Goal: Use online tool/utility: Utilize a website feature to perform a specific function

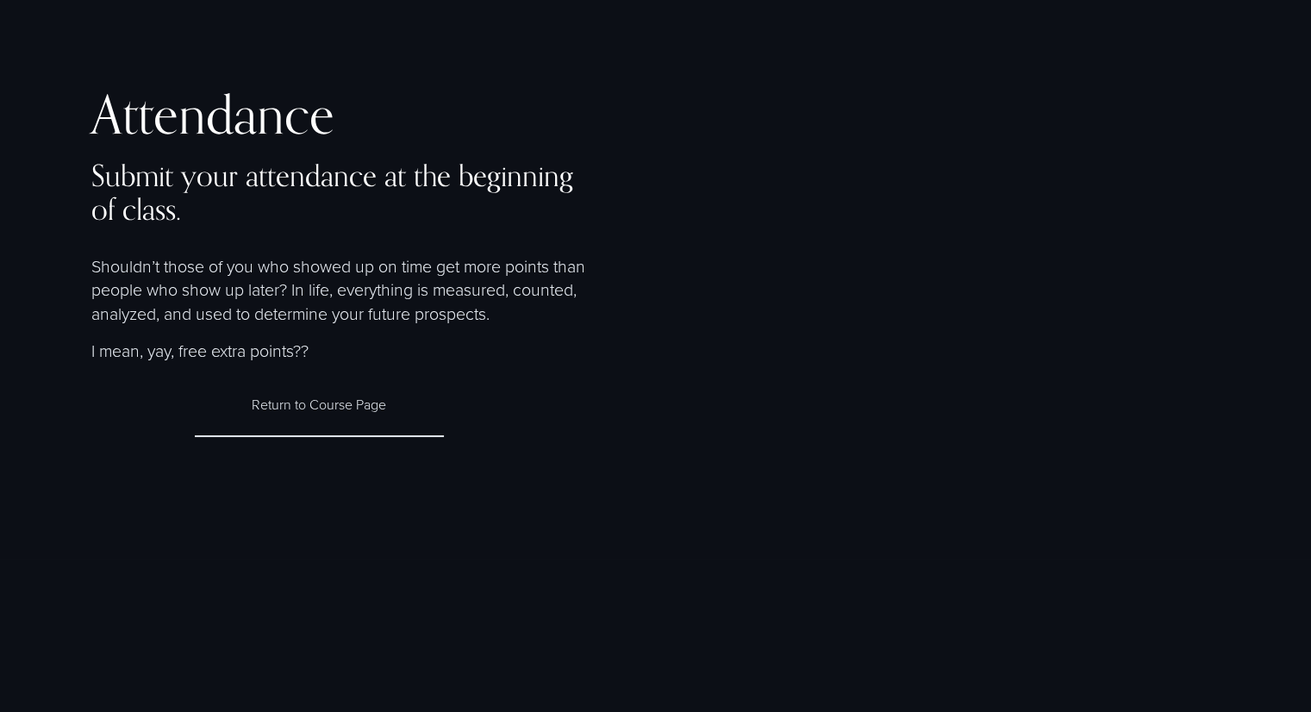
click at [261, 270] on p "Shouldn’t those of you who showed up on time get more points than people who sh…" at bounding box center [345, 290] width 508 height 72
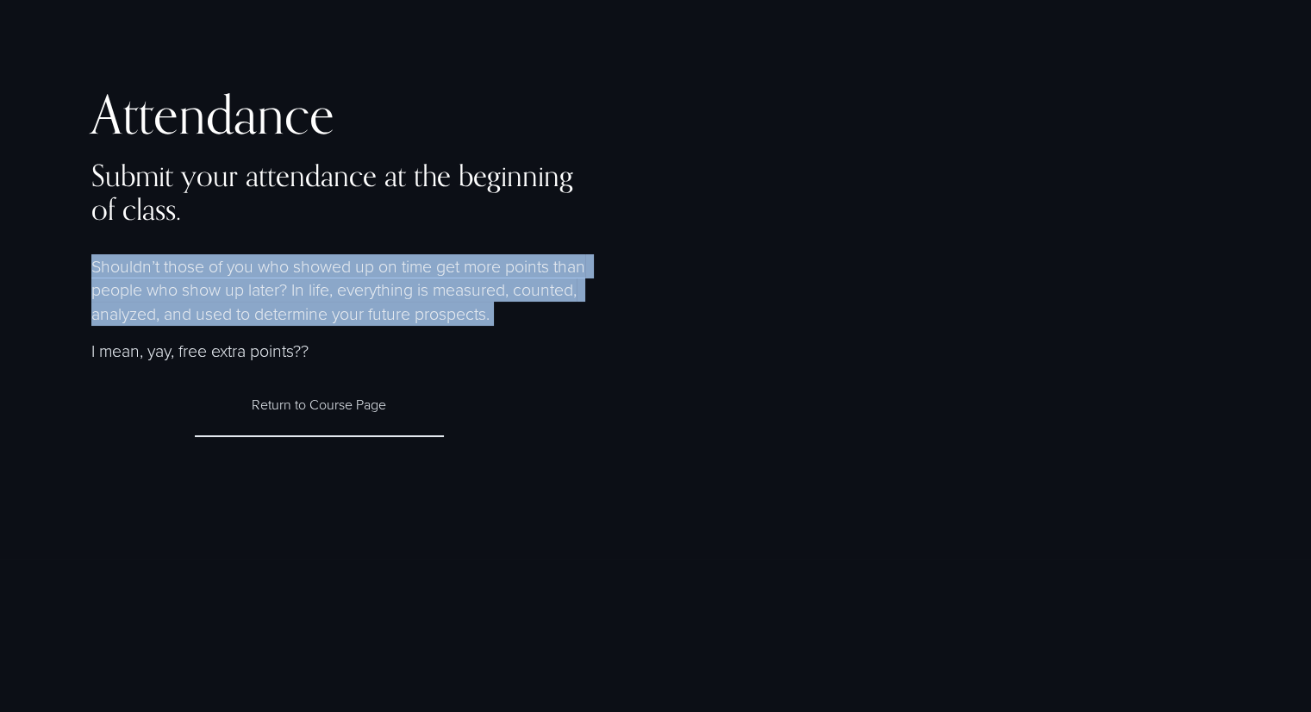
click at [261, 270] on p "Shouldn’t those of you who showed up on time get more points than people who sh…" at bounding box center [345, 290] width 508 height 72
click at [283, 268] on p "Shouldn’t those of you who showed up on time get more points than people who sh…" at bounding box center [345, 290] width 508 height 72
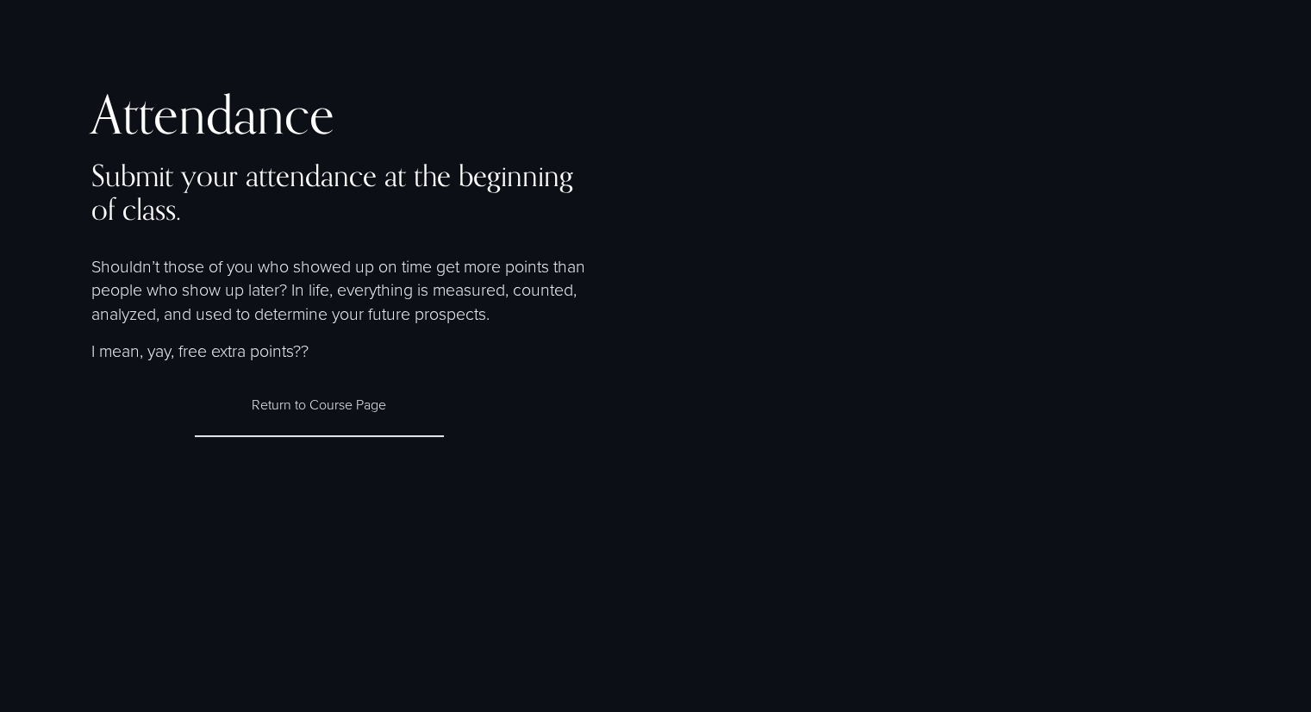
click at [293, 290] on p "Shouldn’t those of you who showed up on time get more points than people who sh…" at bounding box center [345, 290] width 508 height 72
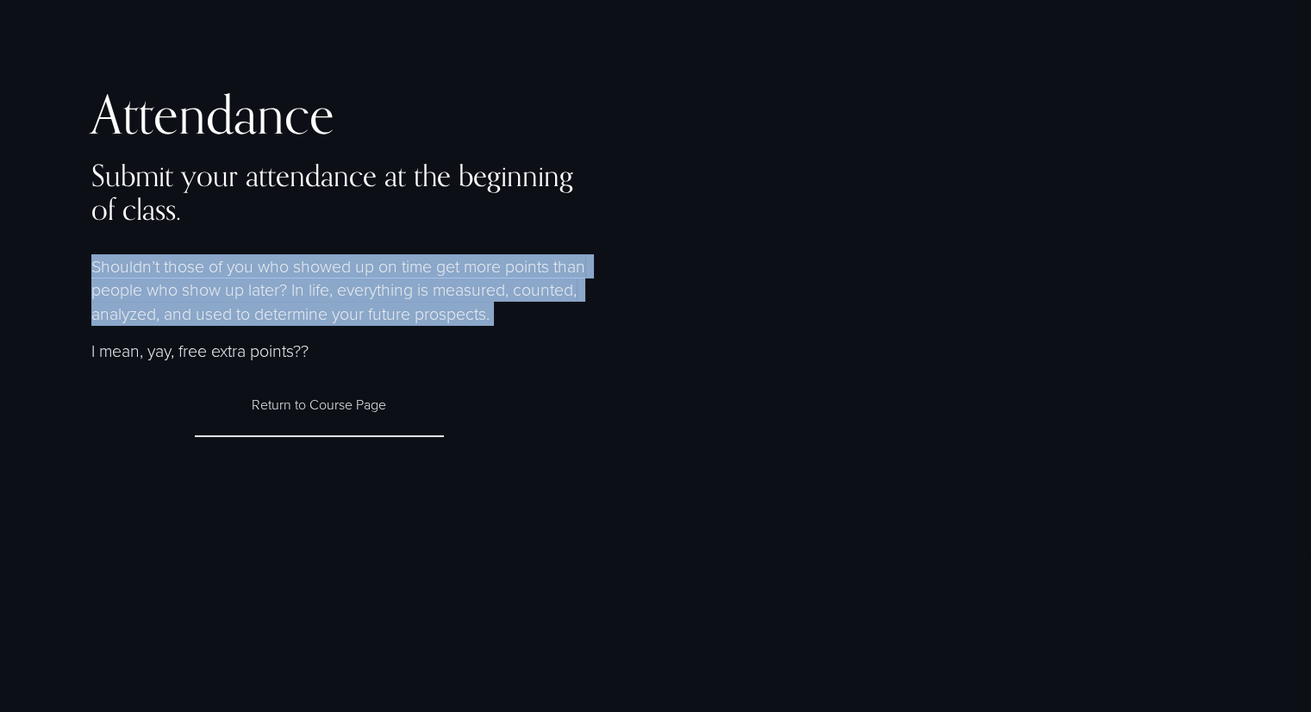
click at [293, 290] on p "Shouldn’t those of you who showed up on time get more points than people who sh…" at bounding box center [345, 290] width 508 height 72
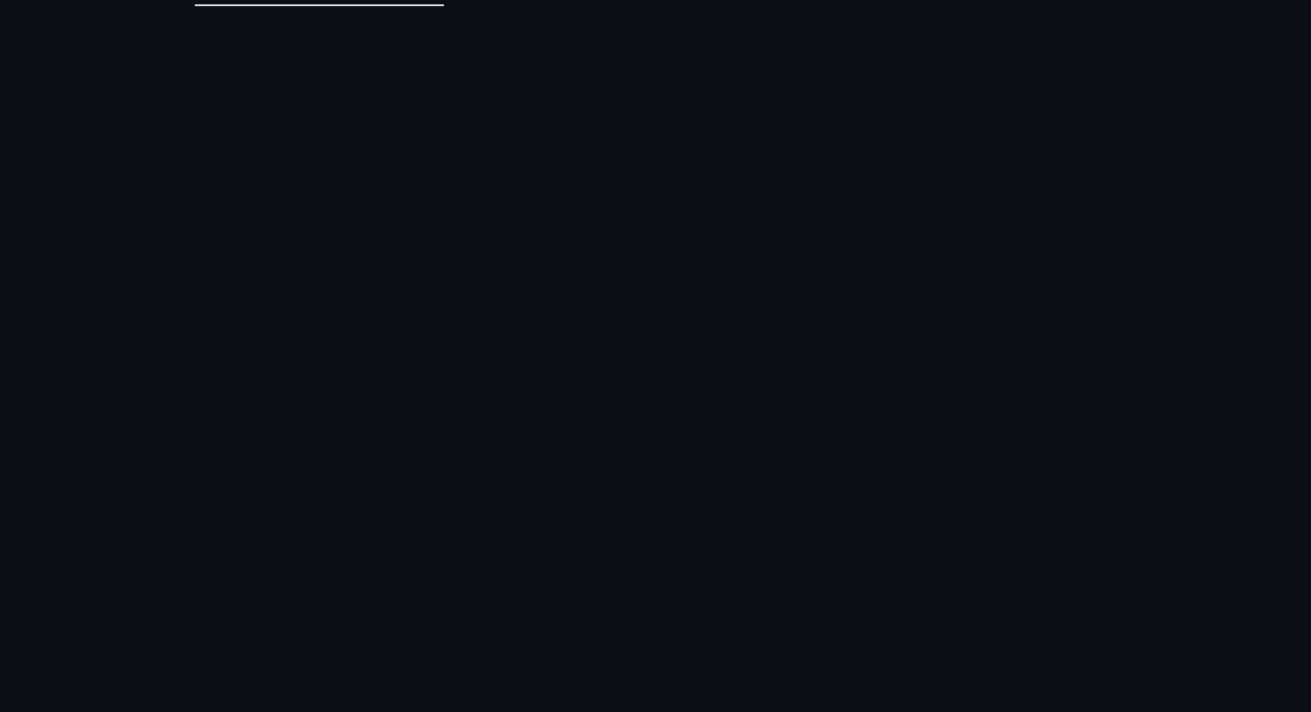
scroll to position [589, 0]
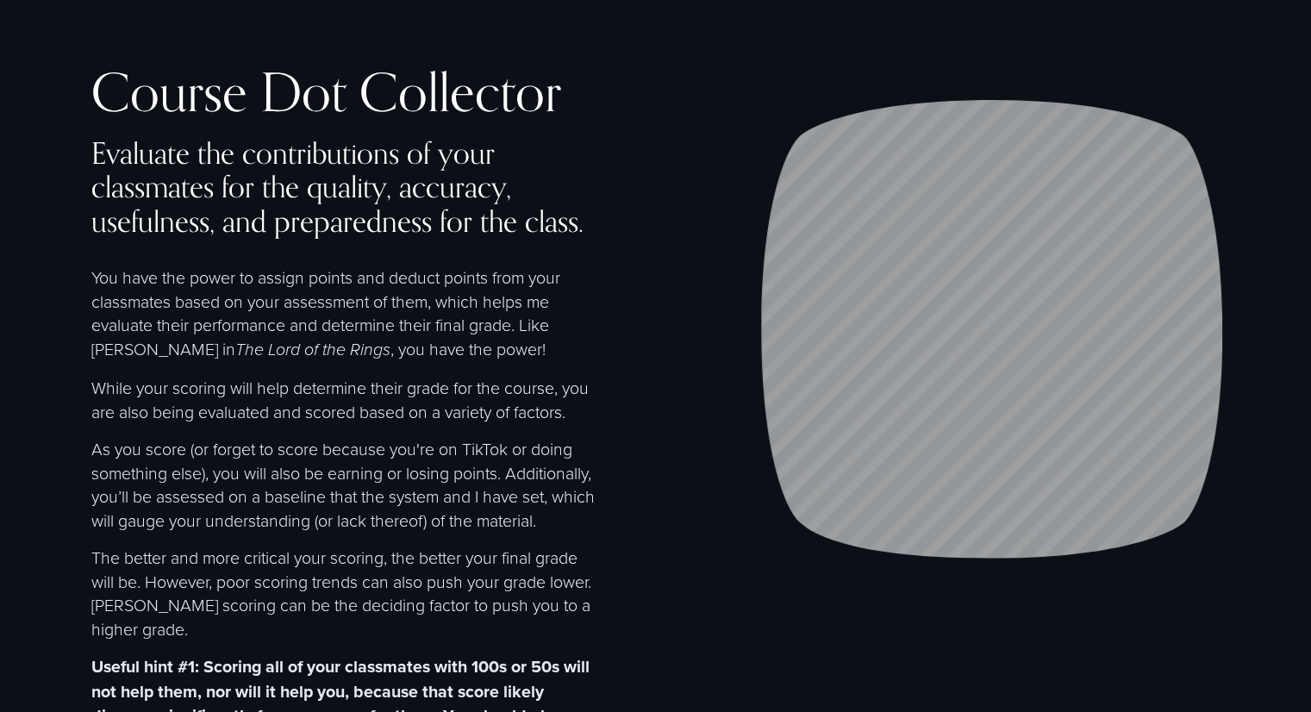
scroll to position [24, 0]
click at [379, 300] on p "You have the power to assign points and deduct points from your classmates base…" at bounding box center [345, 312] width 508 height 97
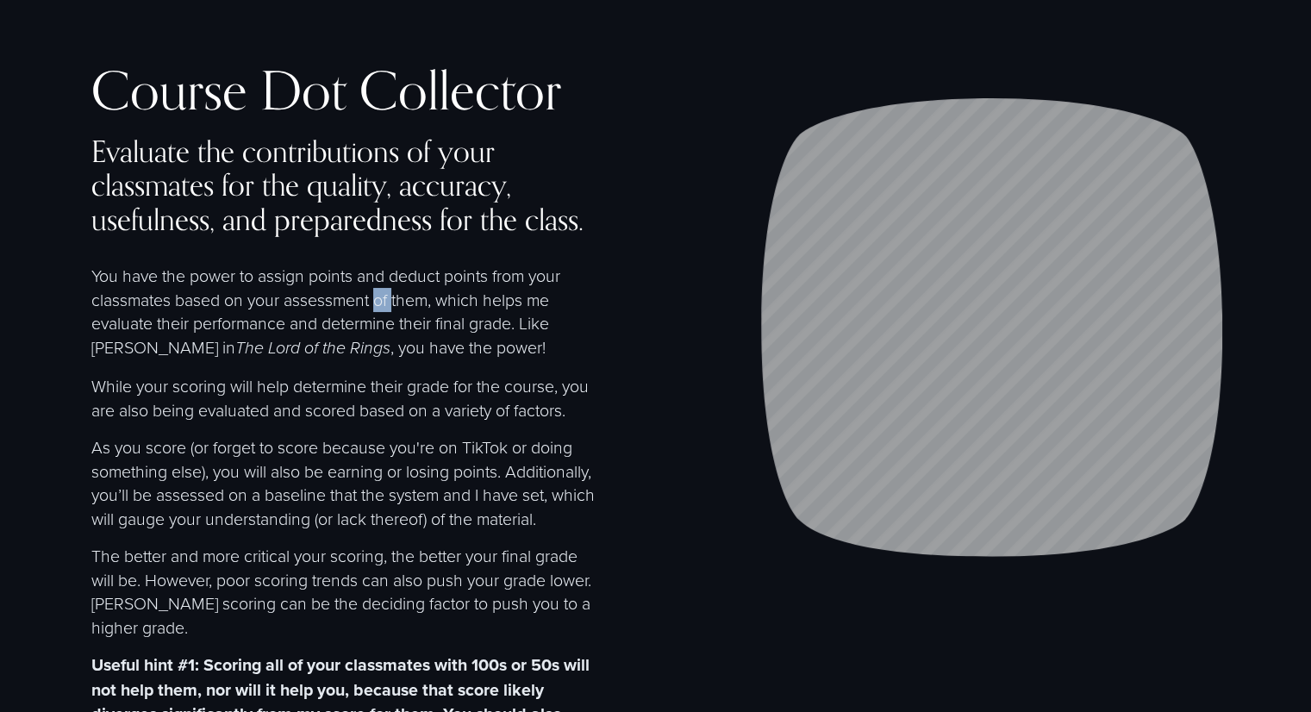
click at [379, 300] on p "You have the power to assign points and deduct points from your classmates base…" at bounding box center [345, 312] width 508 height 97
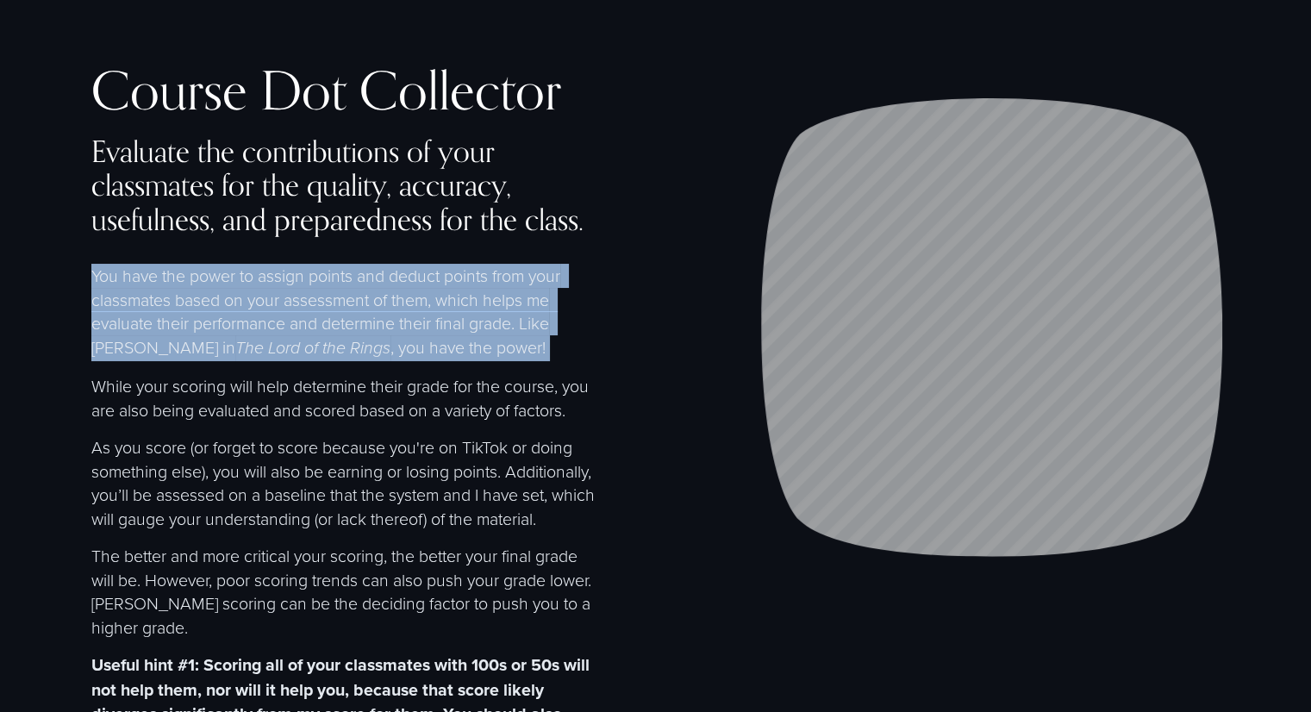
click at [379, 300] on p "You have the power to assign points and deduct points from your classmates base…" at bounding box center [345, 312] width 508 height 97
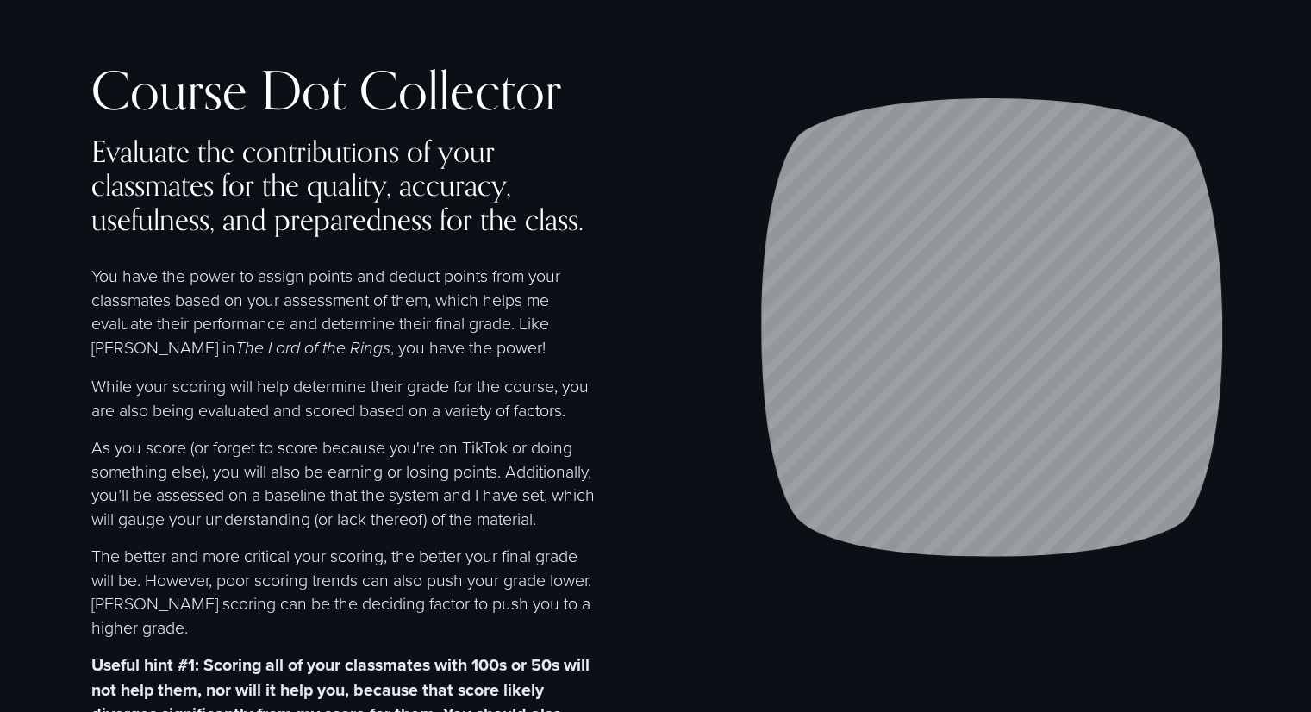
click at [353, 316] on p "You have the power to assign points and deduct points from your classmates base…" at bounding box center [345, 312] width 508 height 97
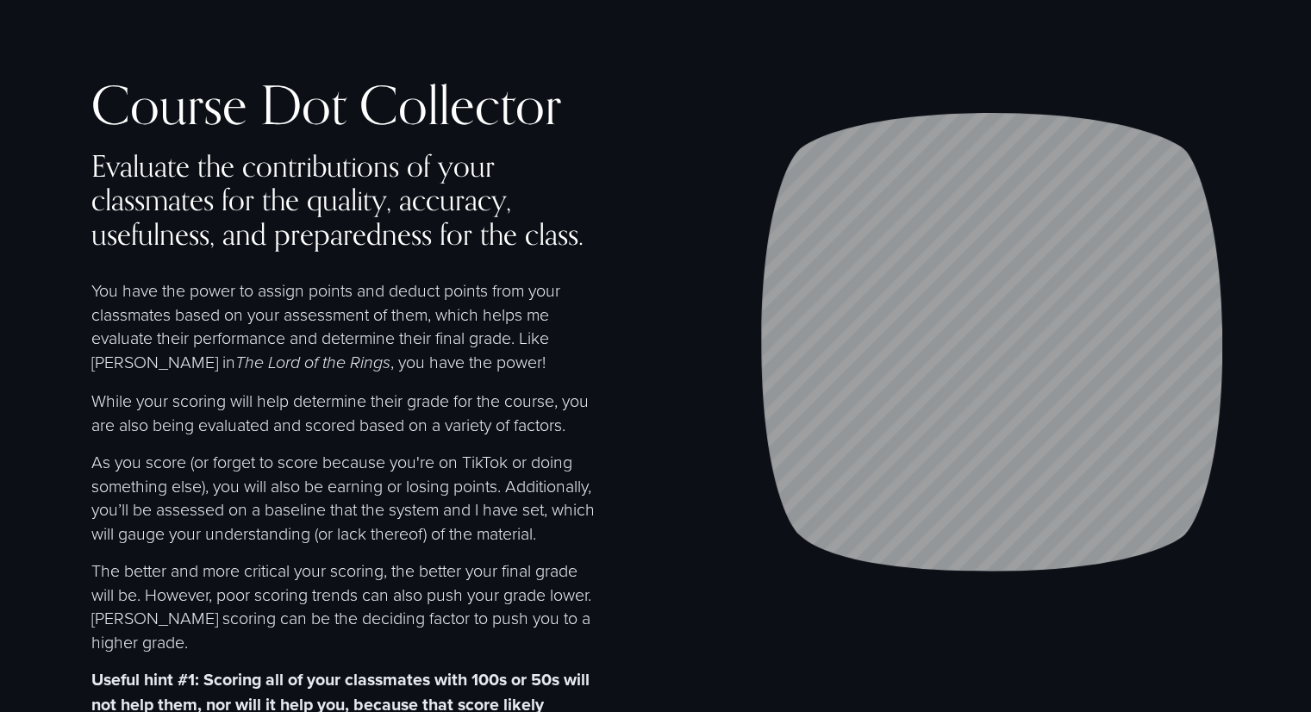
scroll to position [7, 0]
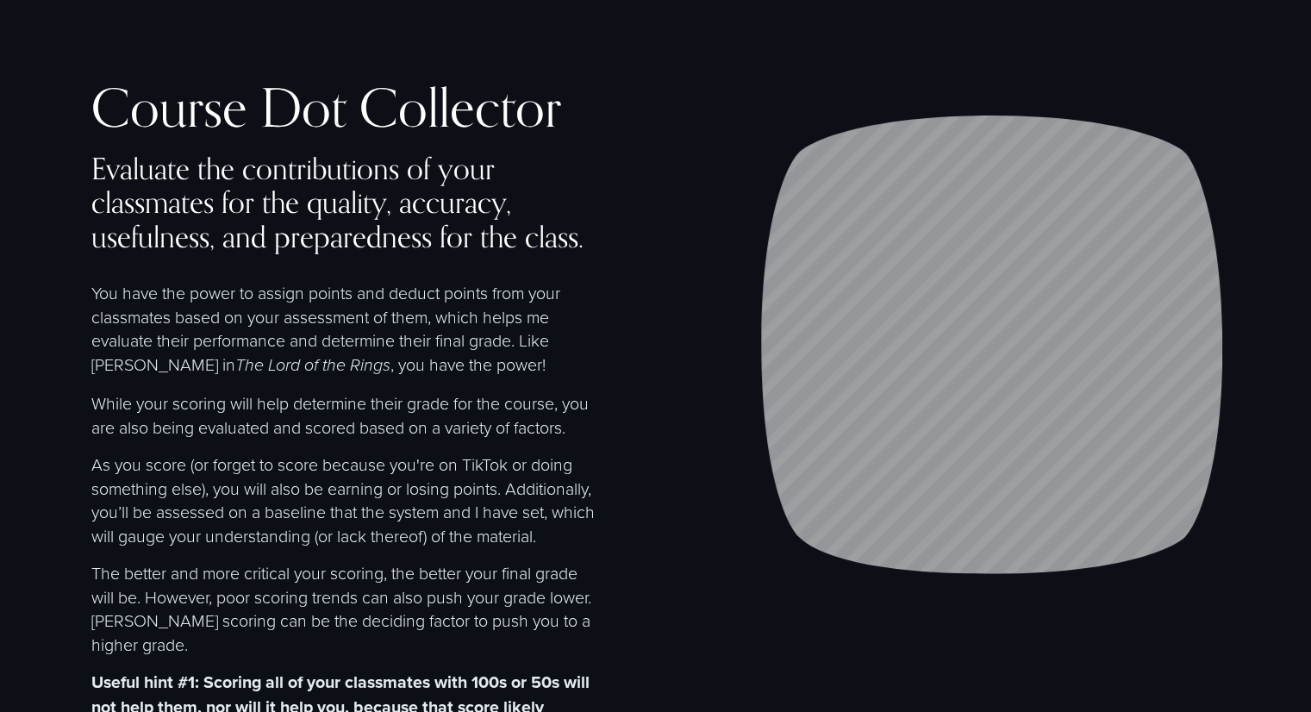
click at [385, 227] on h4 "Evaluate the contributions of your classmates for the quality, accuracy, useful…" at bounding box center [345, 203] width 508 height 102
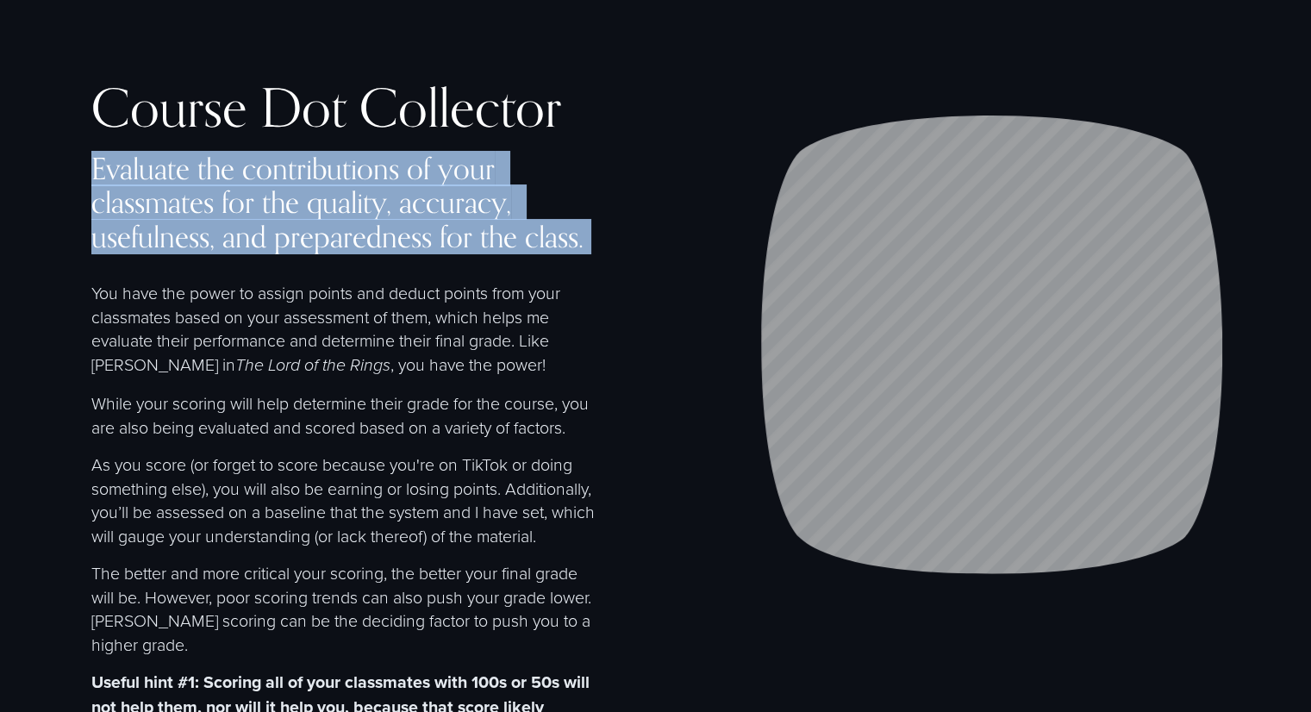
click at [385, 227] on h4 "Evaluate the contributions of your classmates for the quality, accuracy, useful…" at bounding box center [345, 203] width 508 height 102
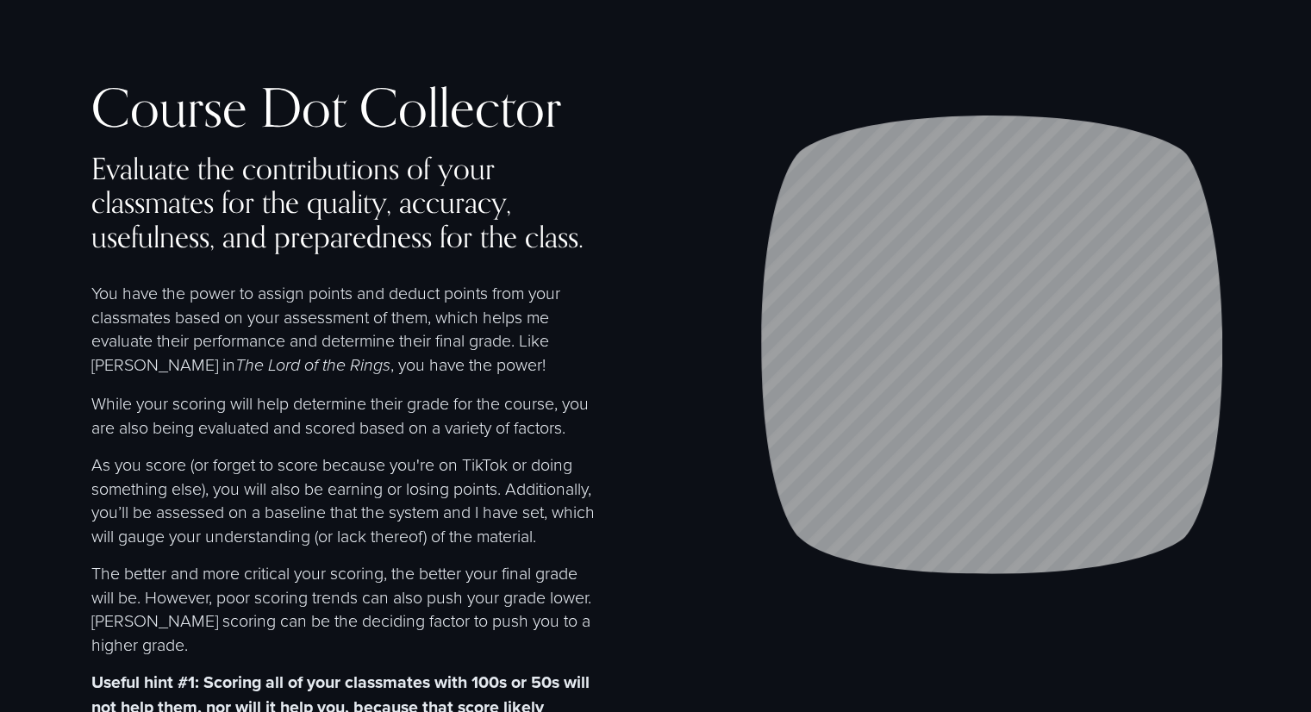
click at [343, 271] on div "Evaluate the contributions of your classmates for the quality, accuracy, useful…" at bounding box center [345, 516] width 508 height 729
click at [510, 311] on p "You have the power to assign points and deduct points from your classmates base…" at bounding box center [345, 329] width 508 height 97
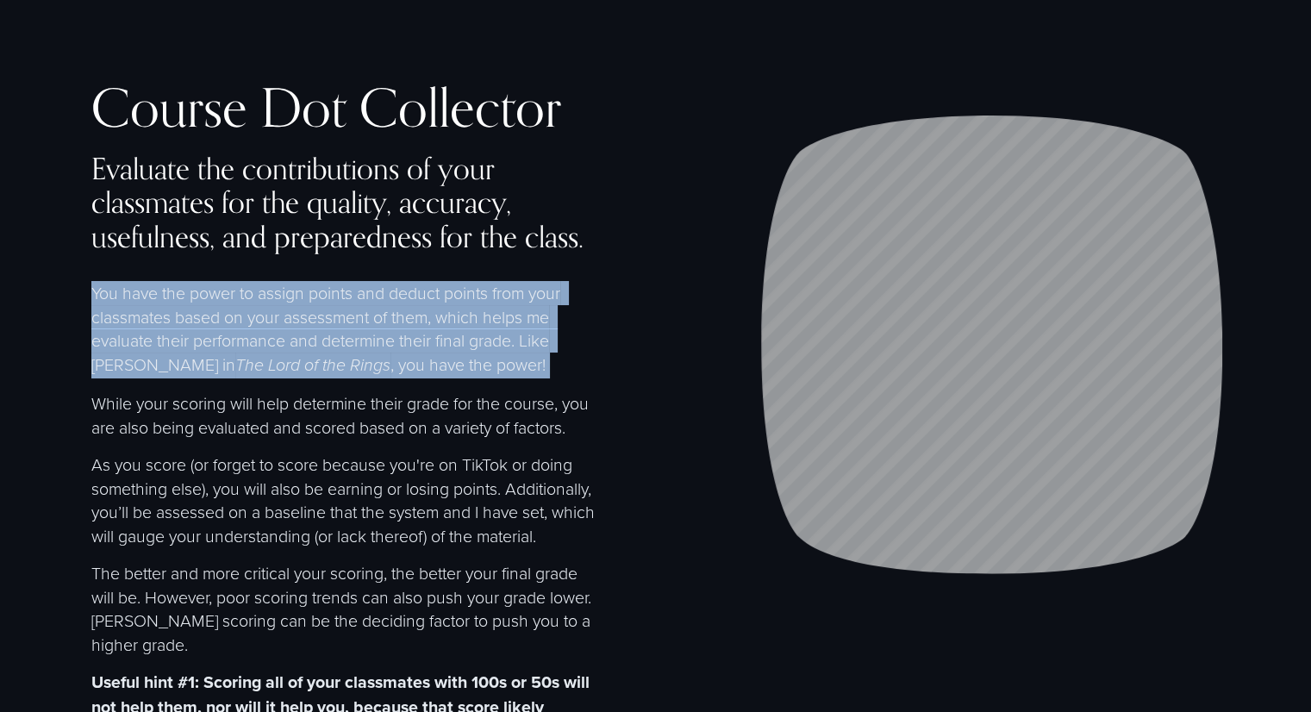
click at [510, 311] on p "You have the power to assign points and deduct points from your classmates base…" at bounding box center [345, 329] width 508 height 97
click at [386, 315] on p "You have the power to assign points and deduct points from your classmates base…" at bounding box center [345, 329] width 508 height 97
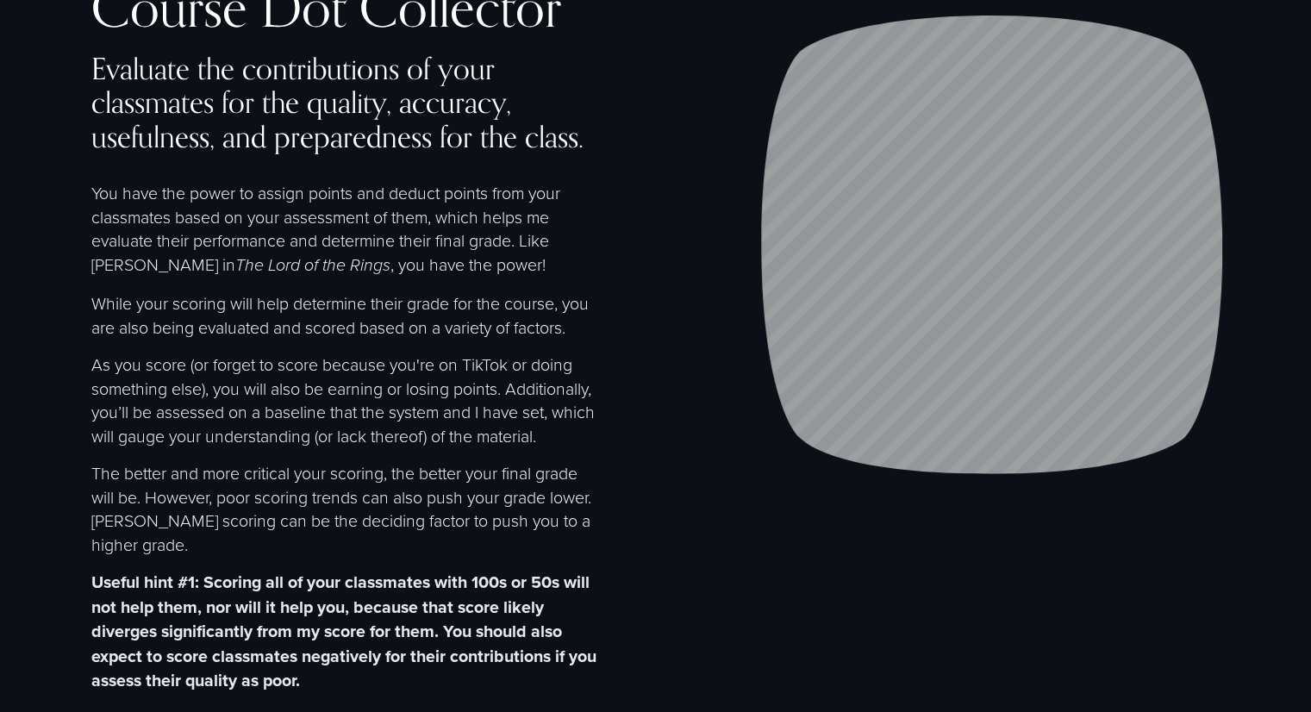
scroll to position [109, 0]
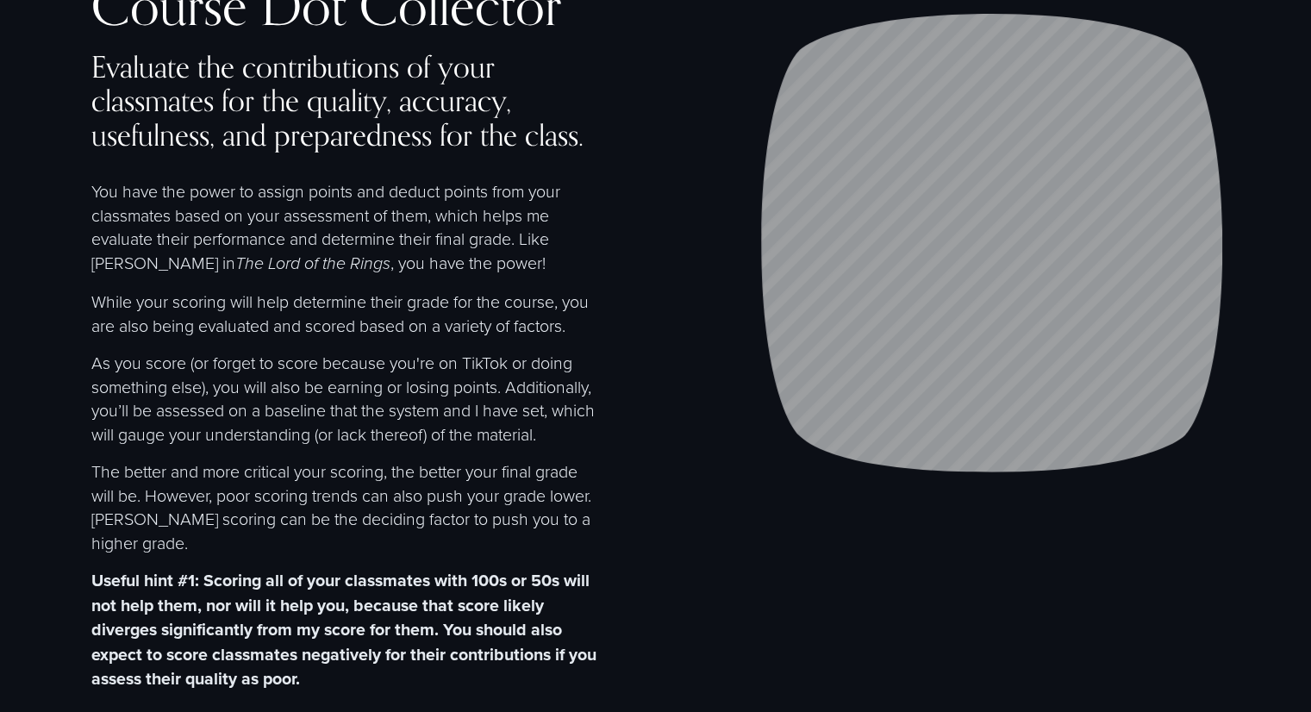
click at [292, 266] on em "The Lord of the Rings" at bounding box center [312, 264] width 155 height 20
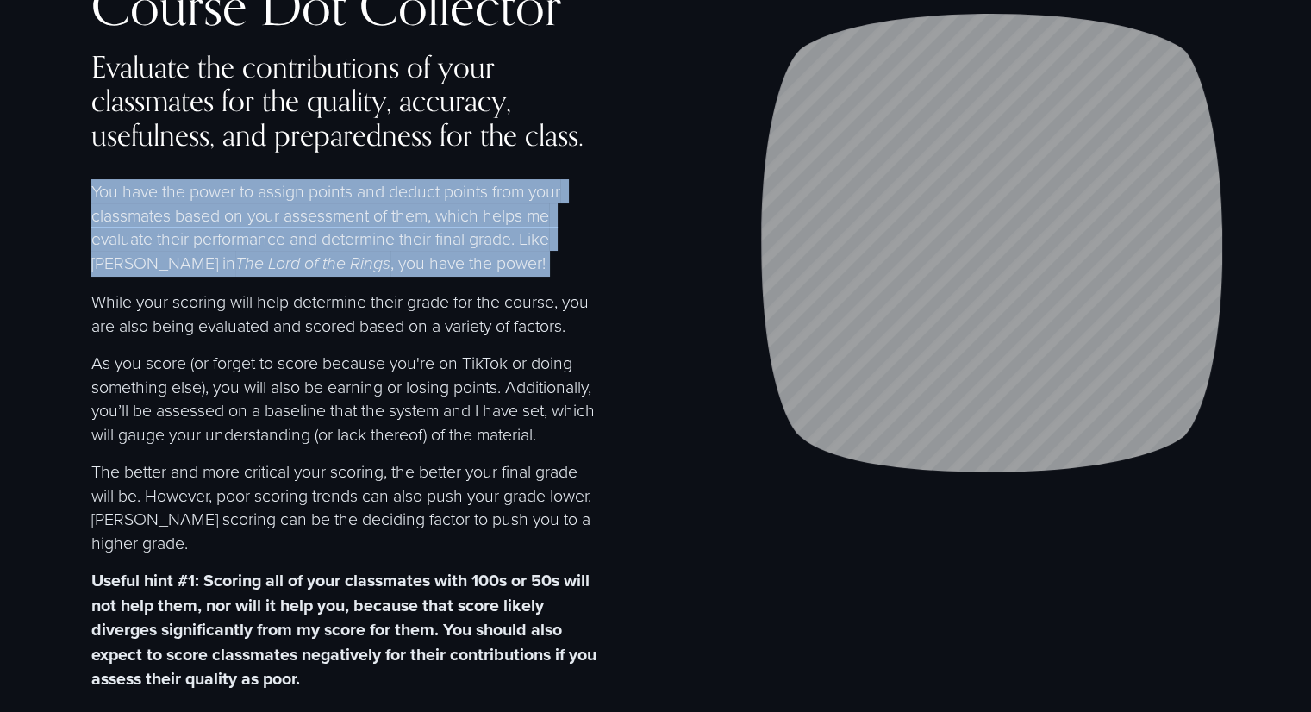
click at [292, 266] on em "The Lord of the Rings" at bounding box center [312, 264] width 155 height 20
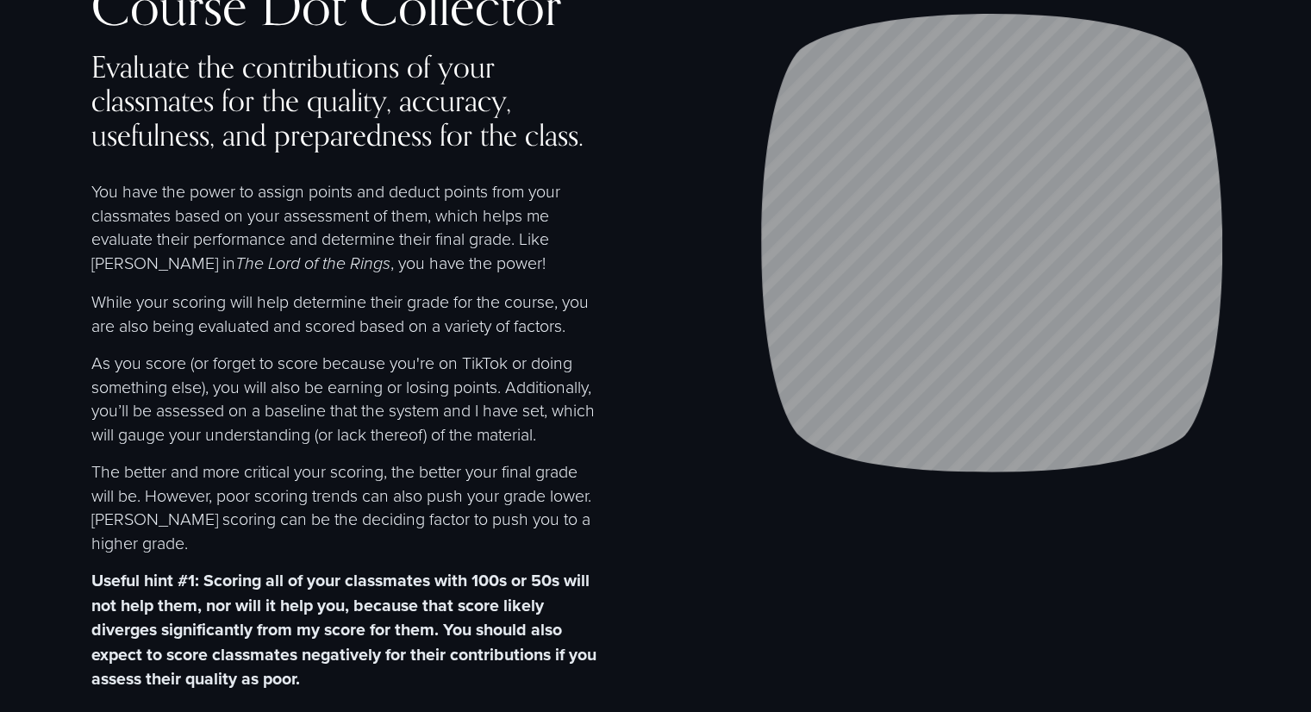
click at [276, 292] on p "While your scoring will help determine their grade for the course, you are also…" at bounding box center [345, 313] width 508 height 47
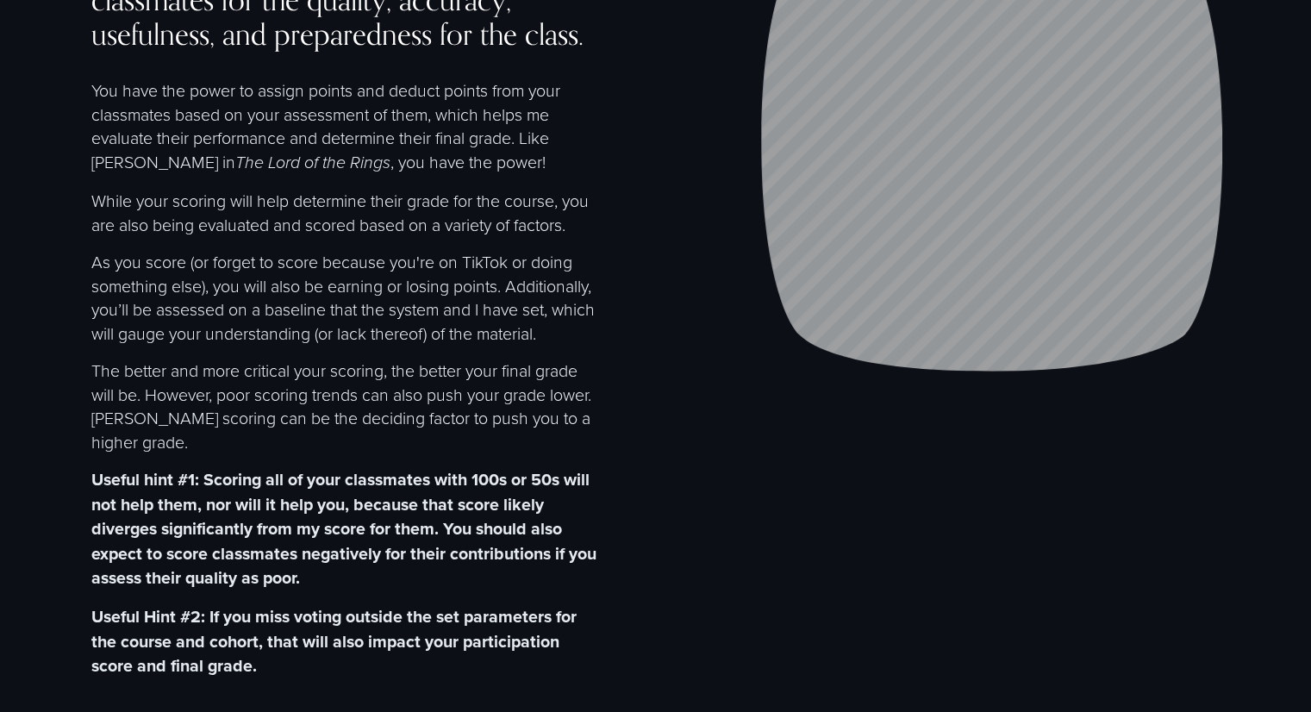
scroll to position [210, 0]
click at [240, 271] on p "As you score (or forget to score because you're on TikTok or doing something el…" at bounding box center [345, 296] width 508 height 95
click at [280, 315] on p "As you score (or forget to score because you're on TikTok or doing something el…" at bounding box center [345, 296] width 508 height 95
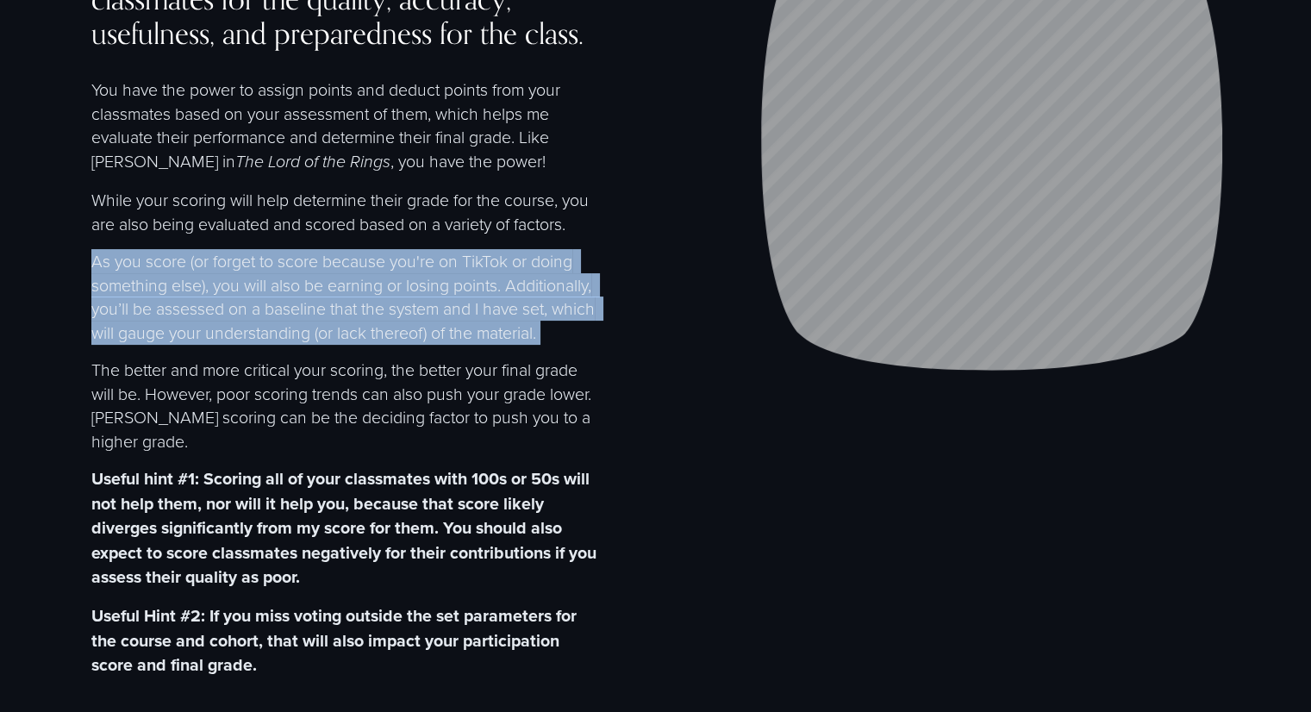
click at [280, 315] on p "As you score (or forget to score because you're on TikTok or doing something el…" at bounding box center [345, 296] width 508 height 95
click at [276, 328] on p "As you score (or forget to score because you're on TikTok or doing something el…" at bounding box center [345, 296] width 508 height 95
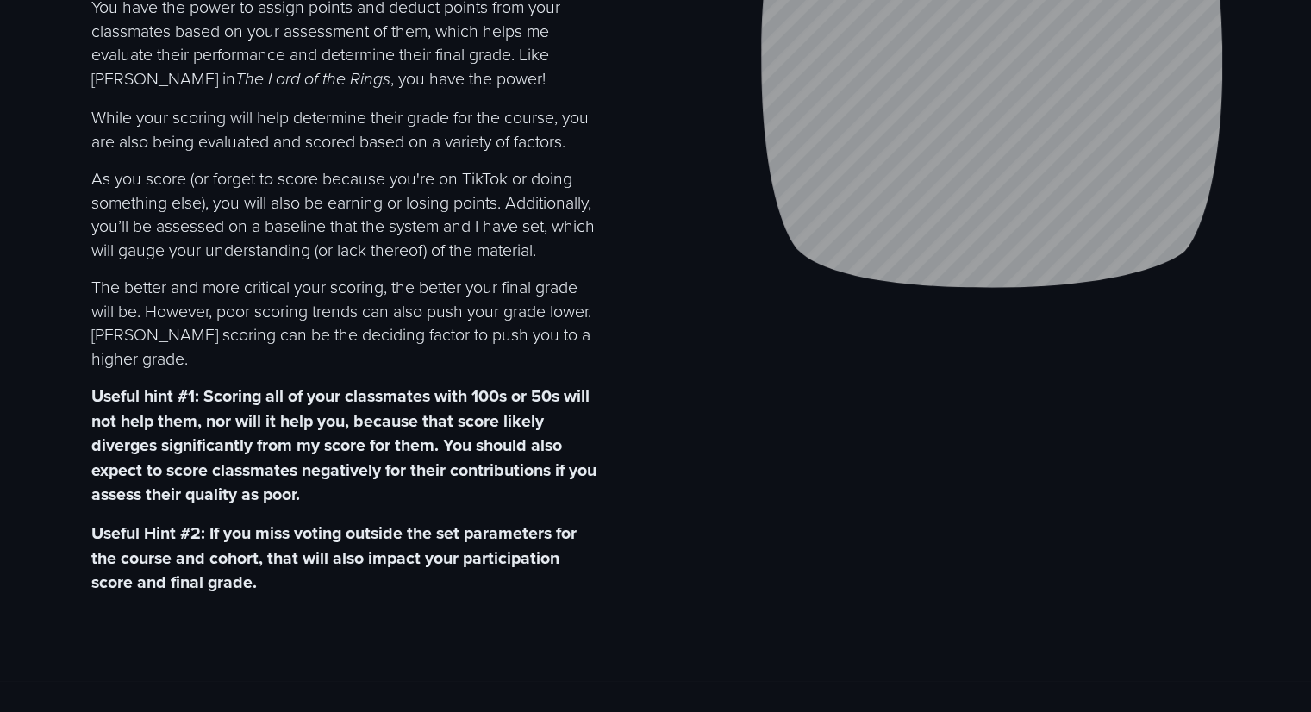
scroll to position [293, 0]
click at [252, 304] on p "The better and more critical your scoring, the better your final grade will be.…" at bounding box center [345, 322] width 508 height 95
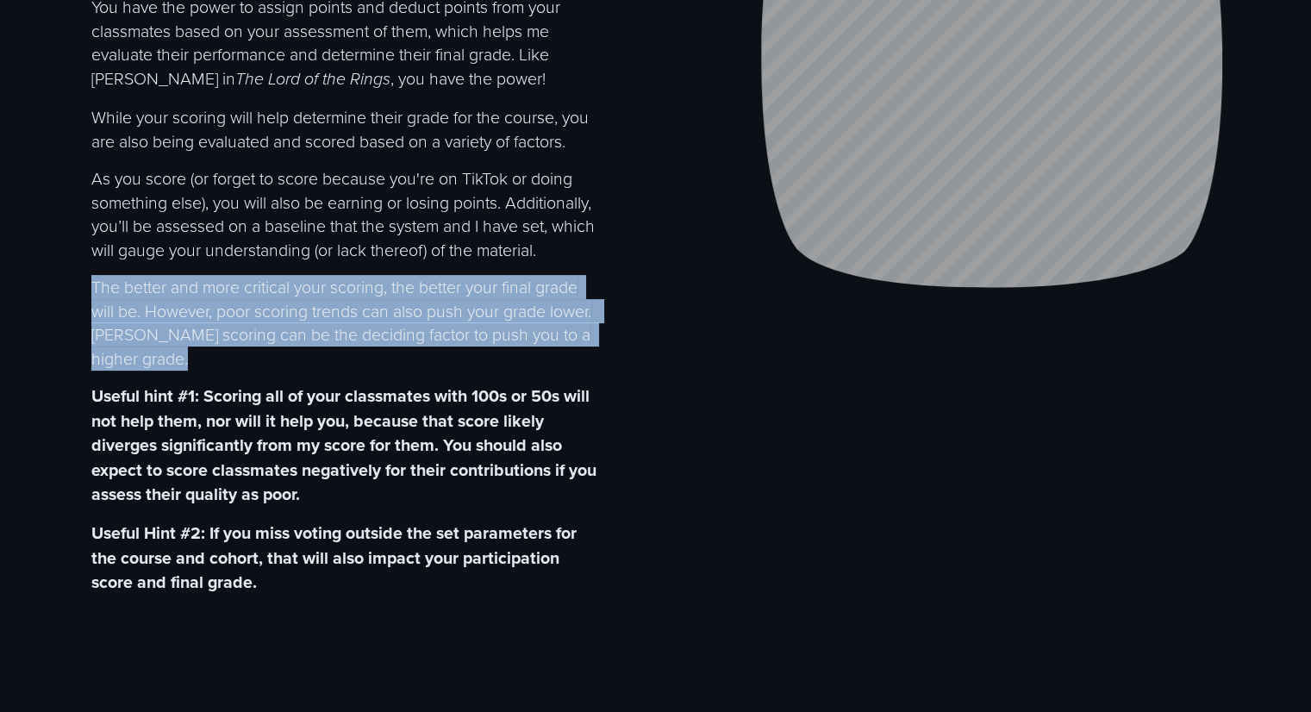
click at [252, 304] on p "The better and more critical your scoring, the better your final grade will be.…" at bounding box center [345, 322] width 508 height 95
click at [246, 332] on p "The better and more critical your scoring, the better your final grade will be.…" at bounding box center [345, 322] width 508 height 95
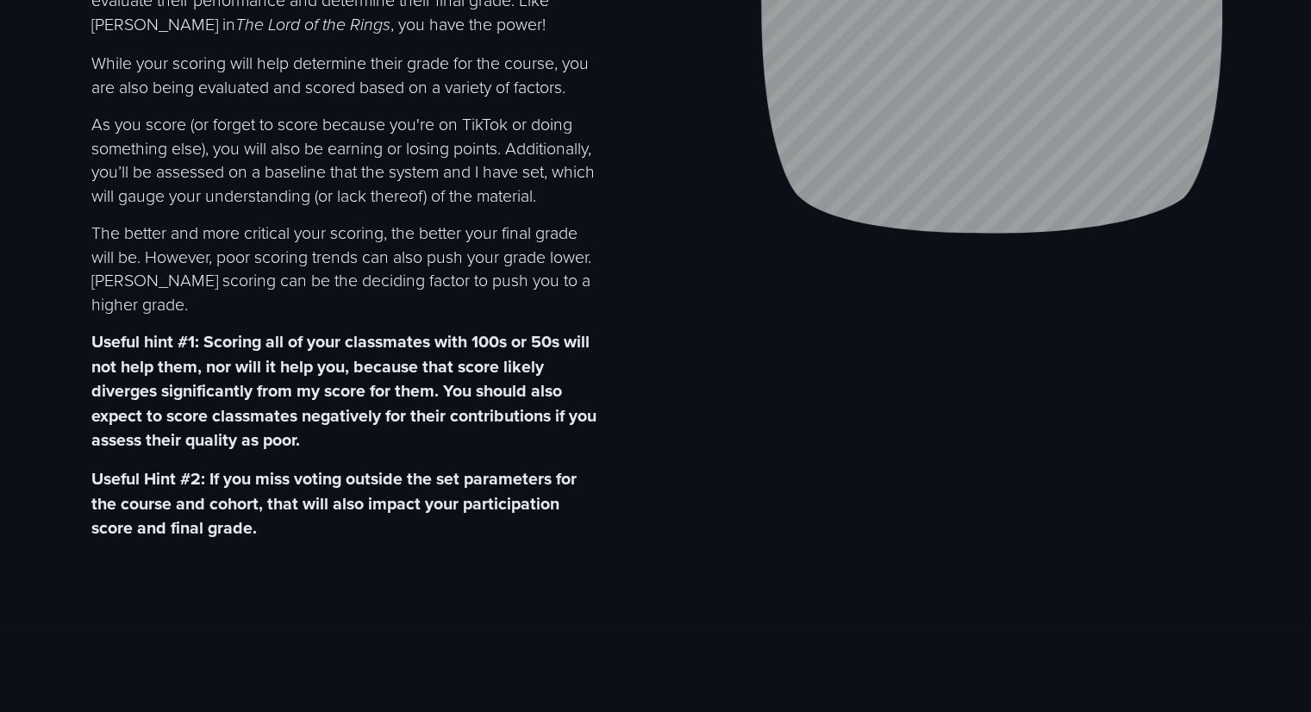
scroll to position [350, 0]
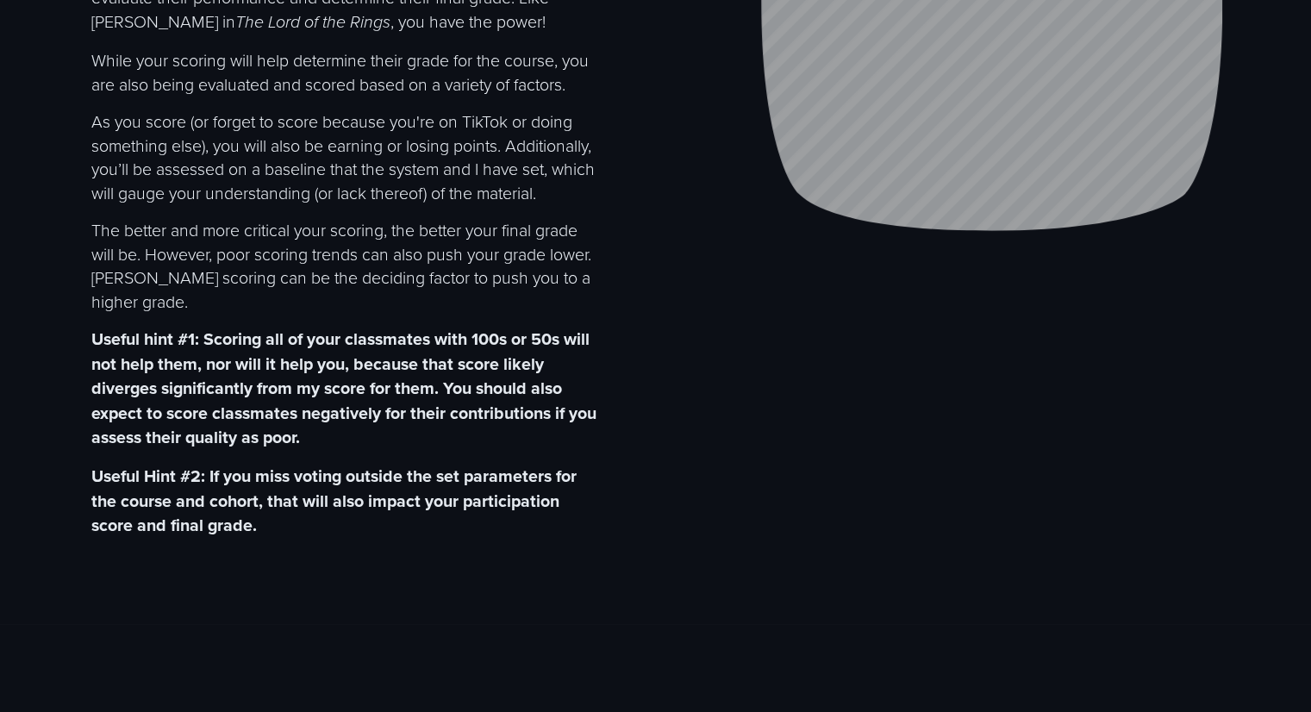
click at [183, 439] on strong "Useful hint #1: Scoring all of your classmates with 100s or 50s will not help t…" at bounding box center [345, 388] width 509 height 122
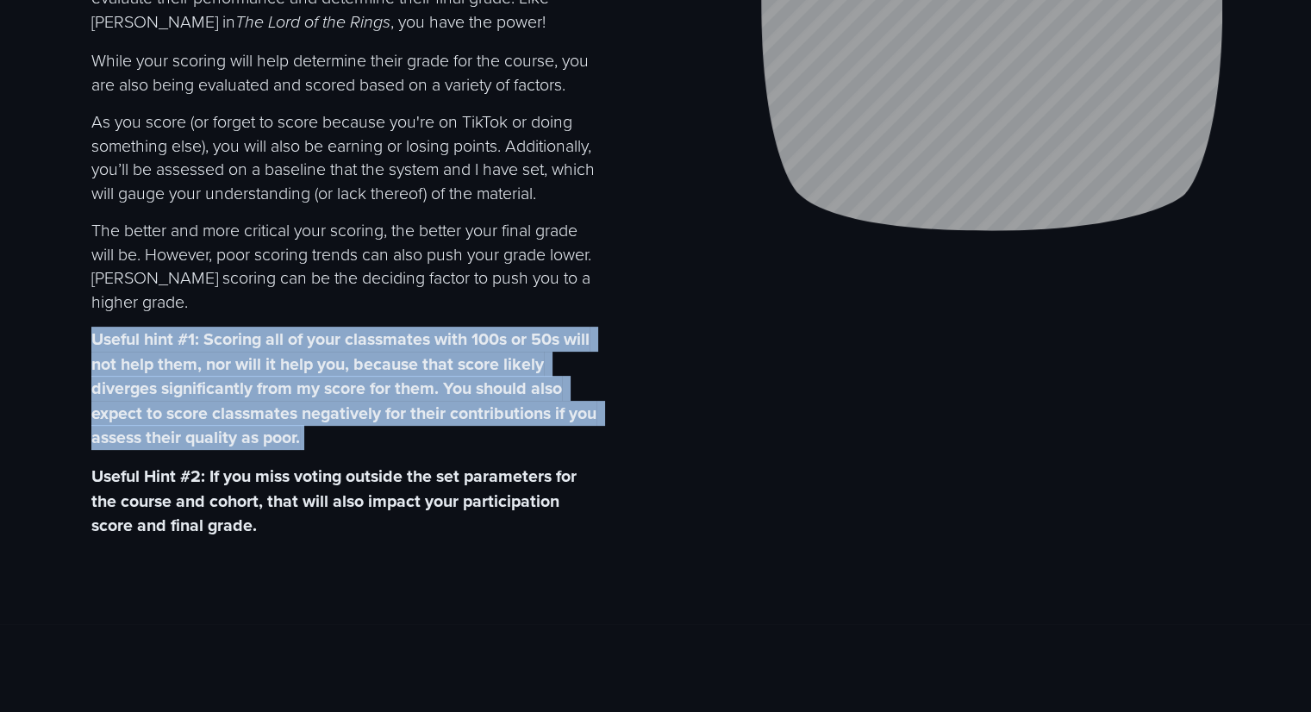
click at [183, 439] on strong "Useful hint #1: Scoring all of your classmates with 100s or 50s will not help t…" at bounding box center [345, 388] width 509 height 122
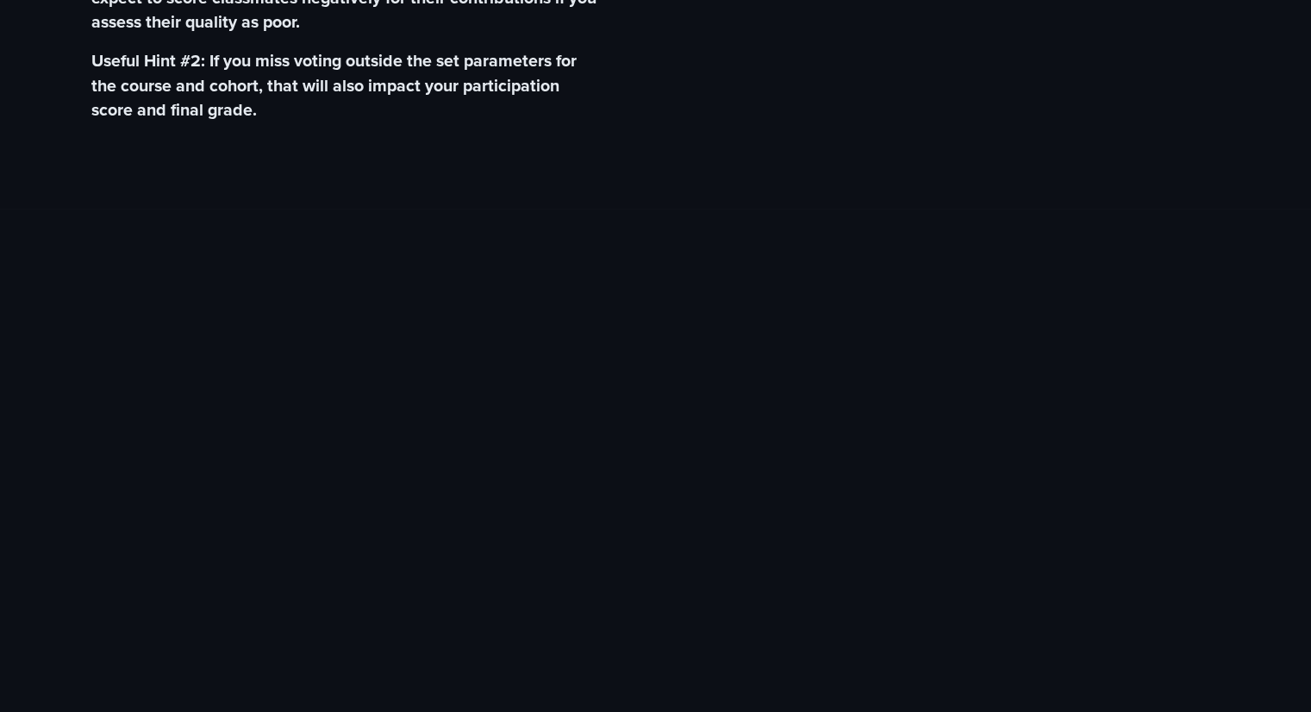
scroll to position [684, 0]
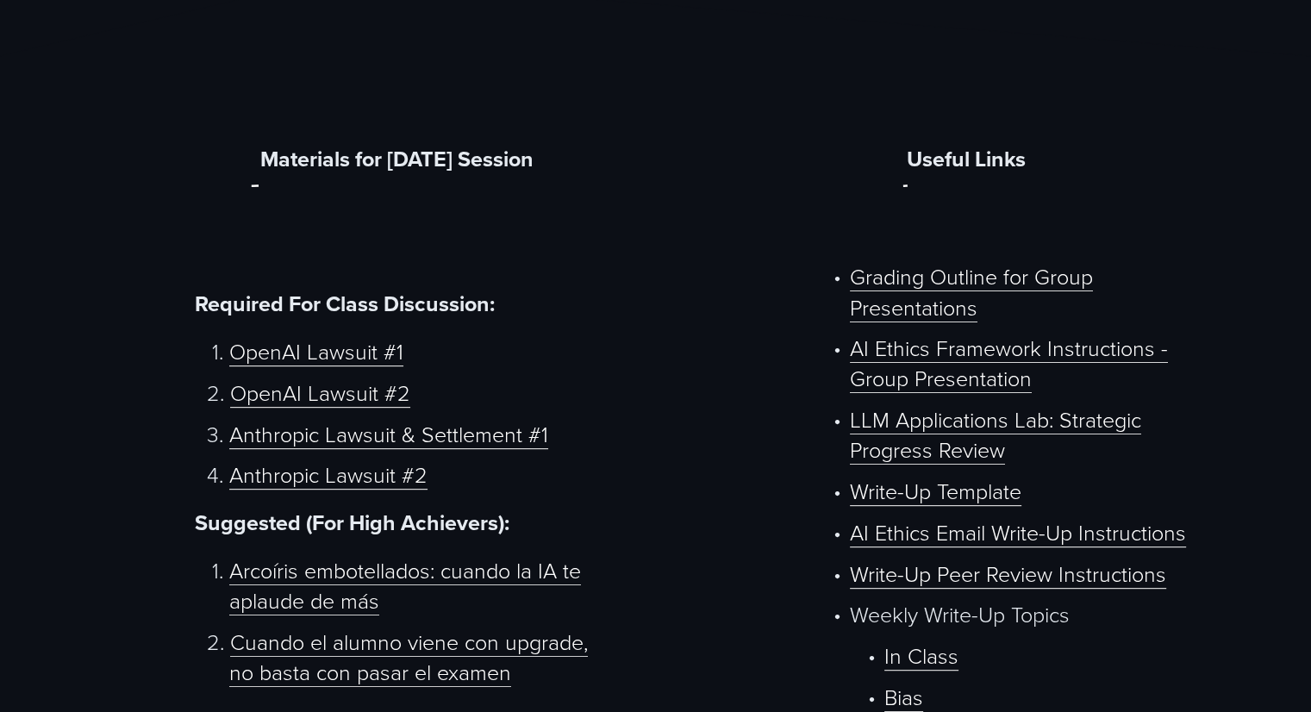
scroll to position [702, 0]
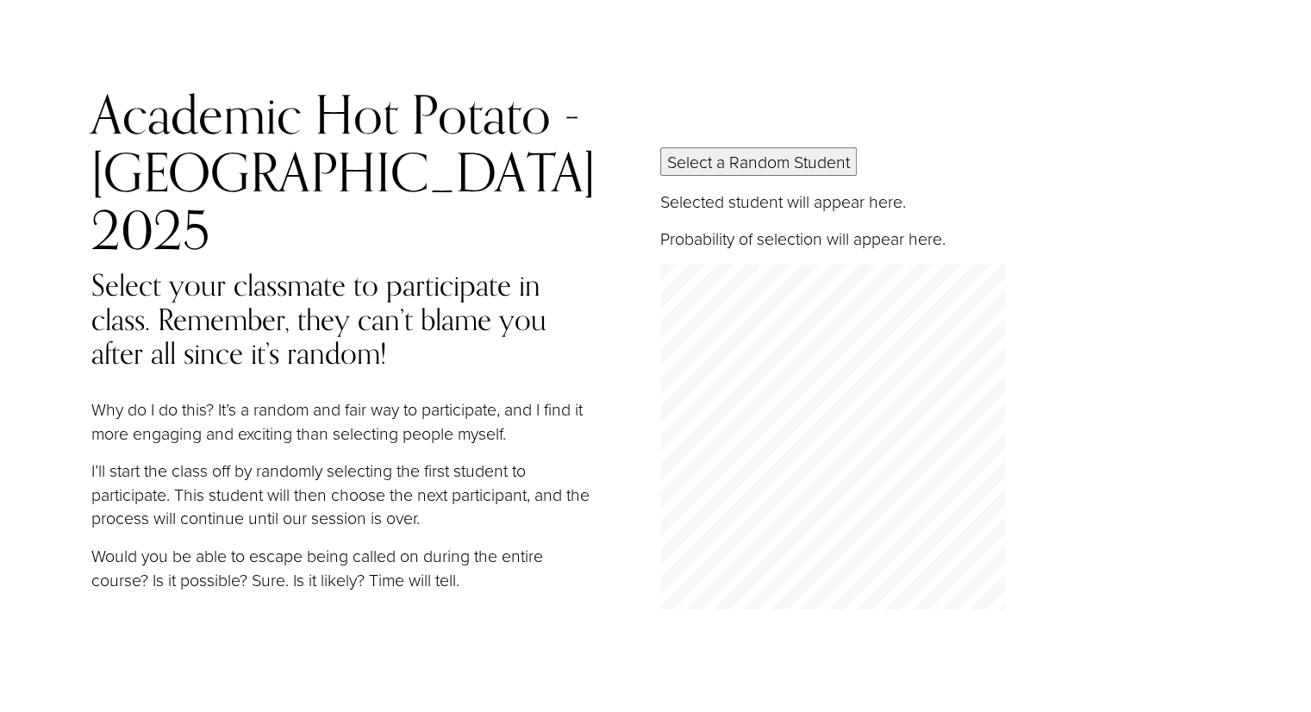
click at [388, 332] on div "Select your classmate to participate in class. Remember, they can’t blame you a…" at bounding box center [345, 429] width 508 height 323
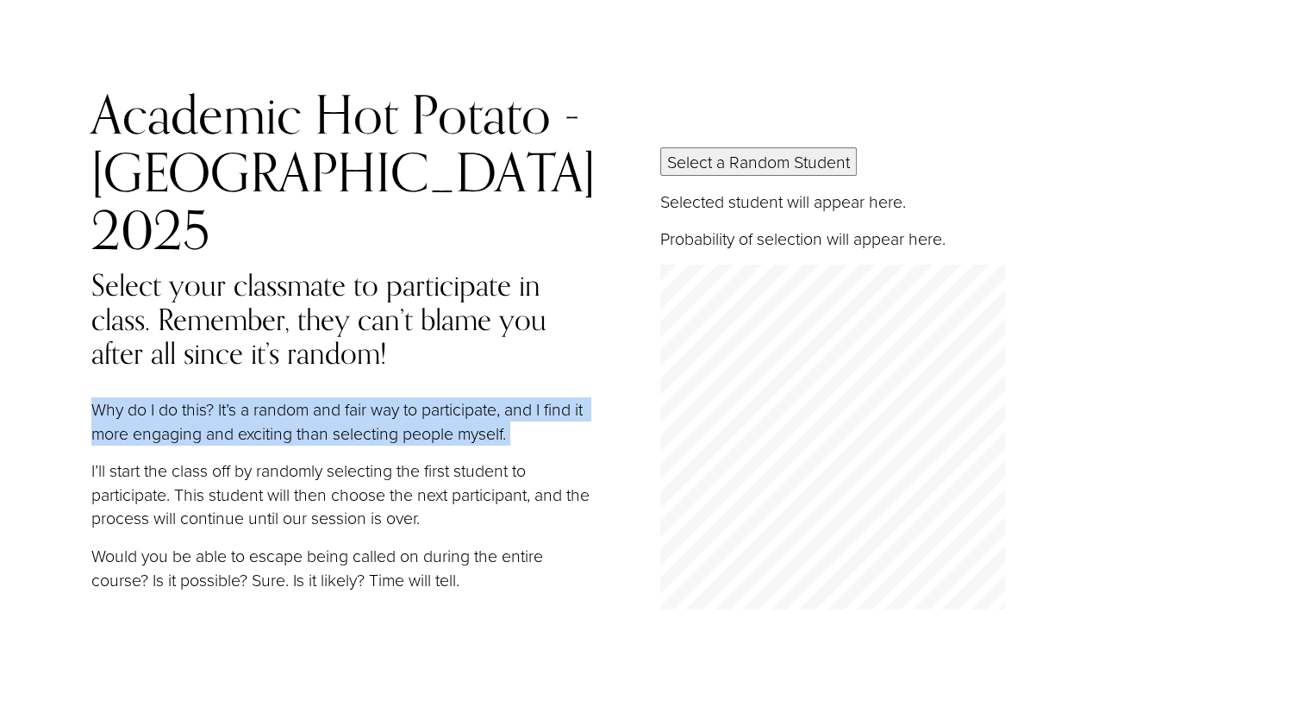
click at [388, 332] on div "Select your classmate to participate in class. Remember, they can’t blame you a…" at bounding box center [345, 429] width 508 height 323
click at [368, 397] on p "Why do I do this? It’s a random and fair way to participate, and I find it more…" at bounding box center [345, 420] width 508 height 47
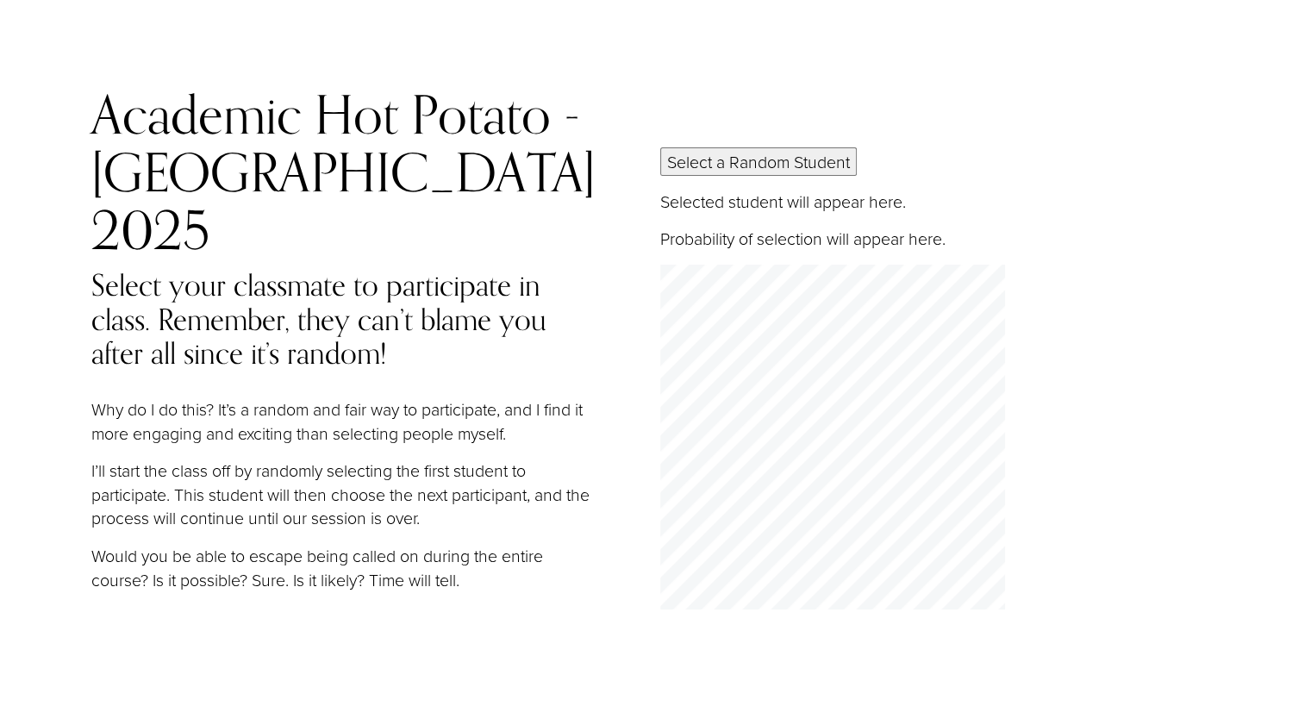
click at [756, 190] on p "Selected student will appear here." at bounding box center [965, 202] width 611 height 24
click at [765, 227] on p "Probability of selection will appear here." at bounding box center [965, 239] width 611 height 24
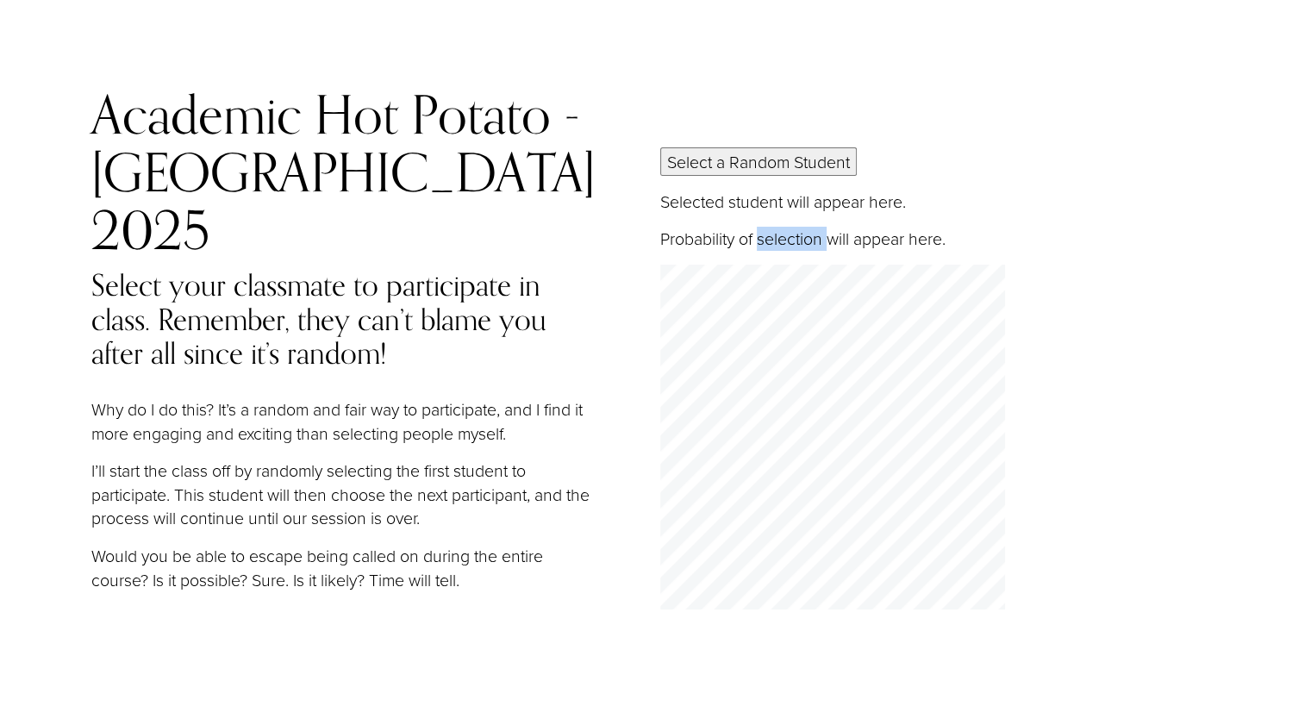
click at [765, 227] on p "Probability of selection will appear here." at bounding box center [965, 239] width 611 height 24
click at [748, 245] on div "Select a Random Student Selected student will appear here. Probability of selec…" at bounding box center [965, 381] width 611 height 468
click at [308, 458] on p "I’ll start the class off by randomly selecting the first student to participate…" at bounding box center [345, 494] width 508 height 72
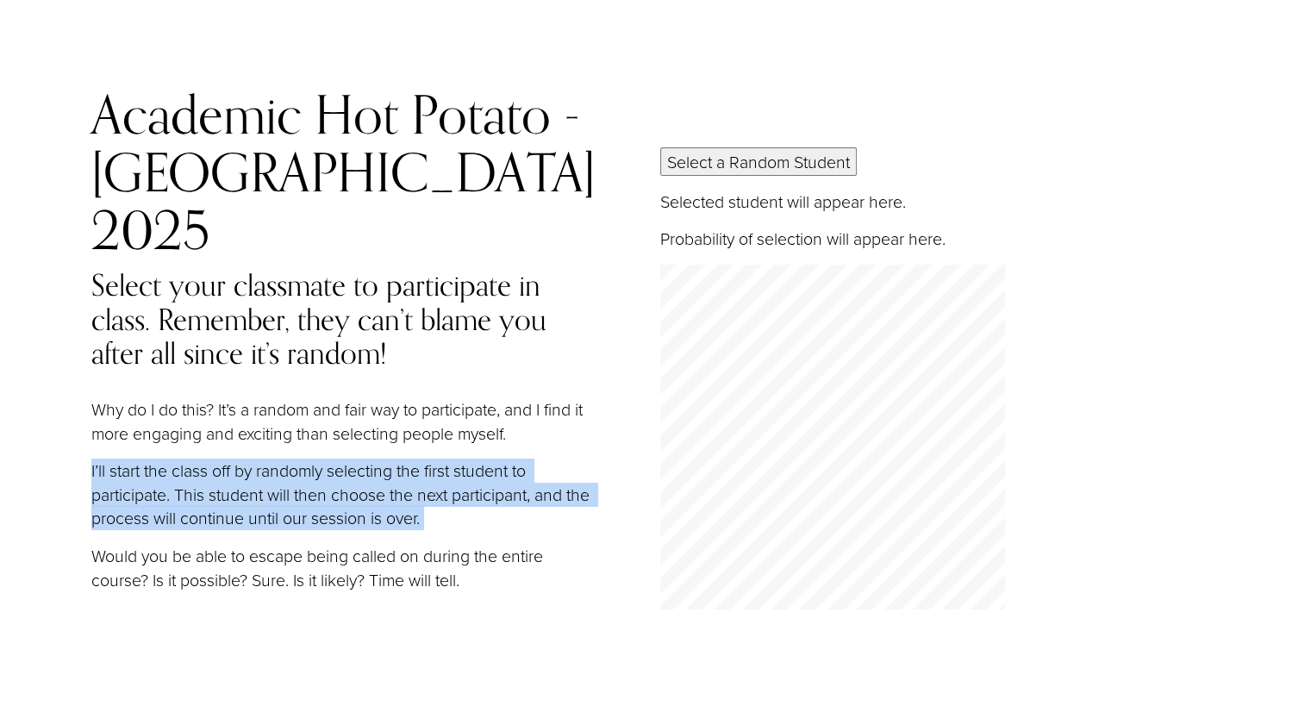
click at [308, 458] on p "I’ll start the class off by randomly selecting the first student to participate…" at bounding box center [345, 494] width 508 height 72
click at [331, 458] on p "I’ll start the class off by randomly selecting the first student to participate…" at bounding box center [345, 494] width 508 height 72
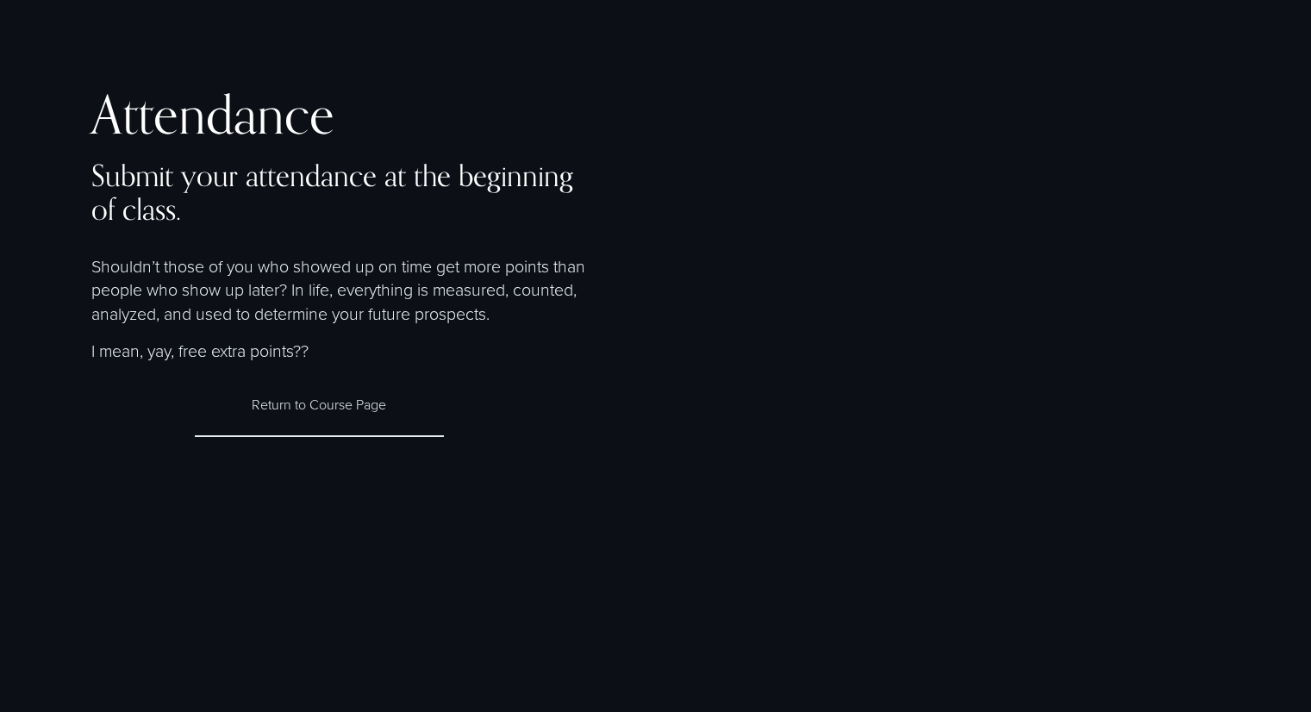
scroll to position [589, 0]
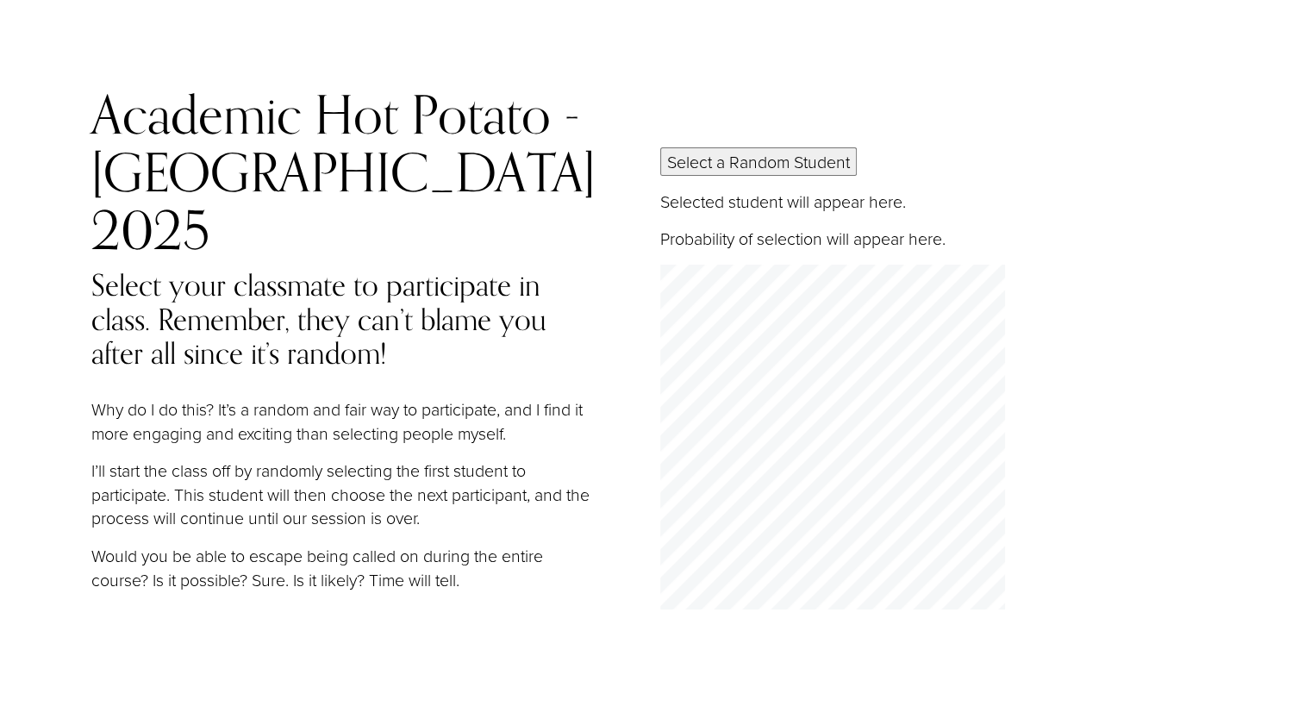
click at [759, 153] on button "Select a Random Student" at bounding box center [758, 161] width 196 height 28
